Goal: Navigation & Orientation: Find specific page/section

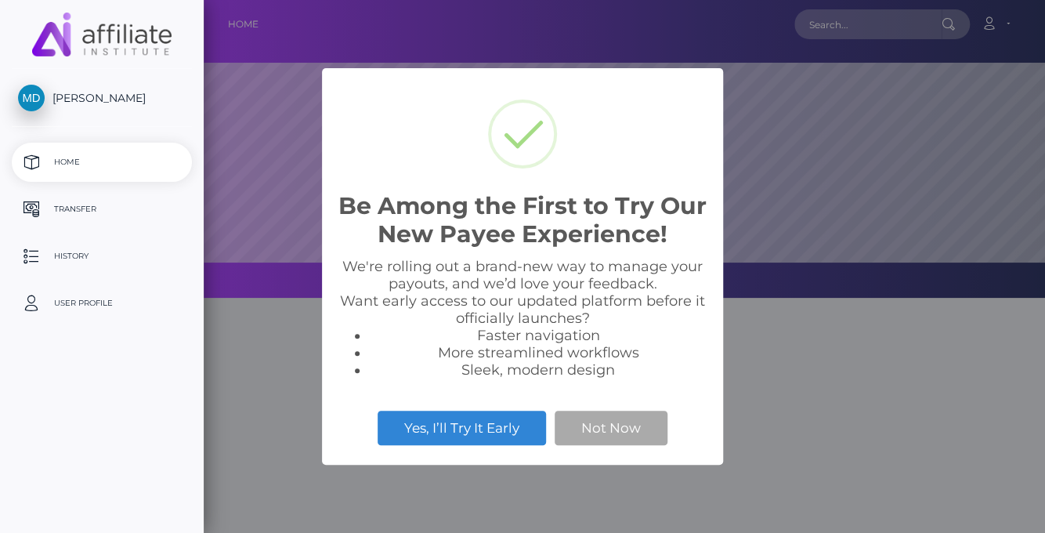
scroll to position [298, 841]
select select
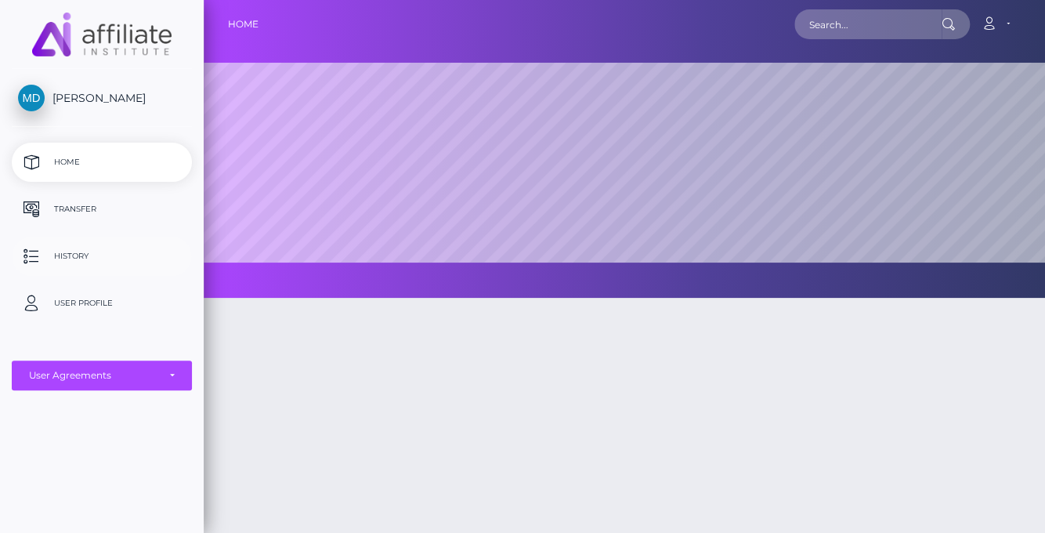
click at [92, 251] on p "History" at bounding box center [102, 257] width 168 height 24
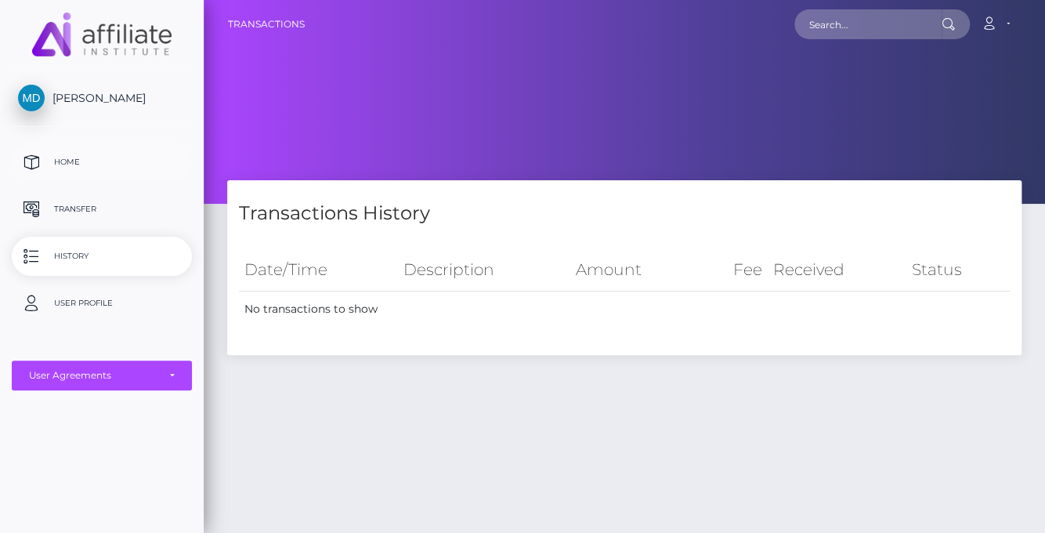
click at [66, 168] on p "Home" at bounding box center [102, 162] width 168 height 24
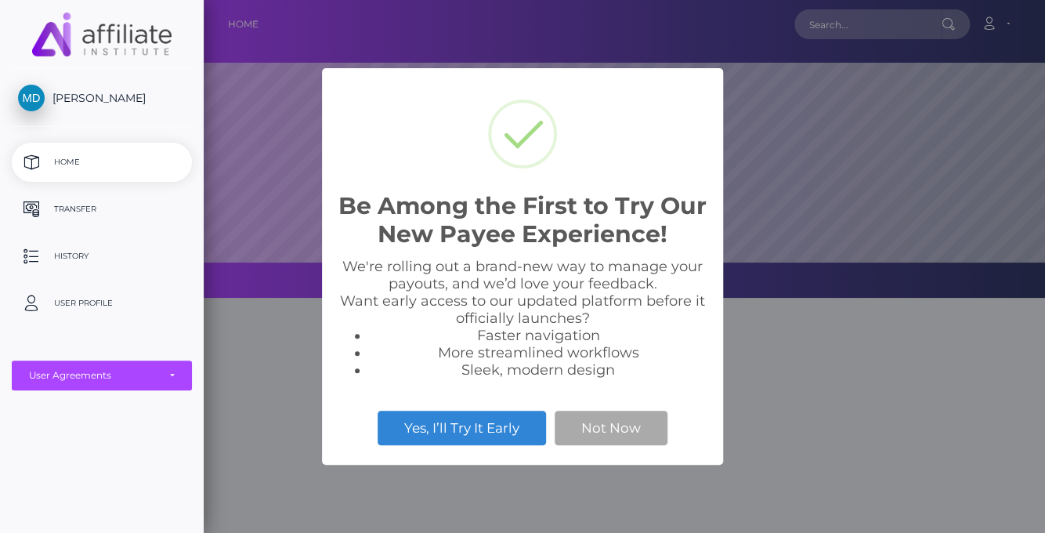
scroll to position [298, 841]
click at [480, 427] on button "Yes, I’ll Try It Early" at bounding box center [462, 428] width 168 height 34
